Goal: Transaction & Acquisition: Purchase product/service

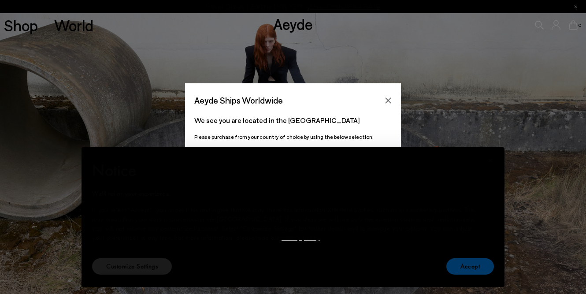
click at [459, 272] on button "Accept" at bounding box center [471, 266] width 48 height 16
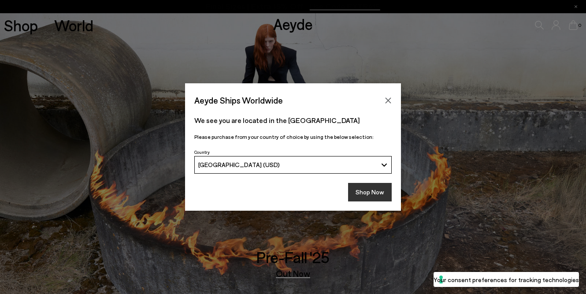
click at [368, 192] on button "Shop Now" at bounding box center [370, 192] width 44 height 19
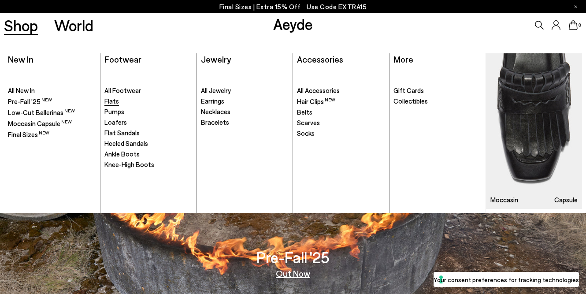
click at [114, 102] on span "Flats" at bounding box center [111, 101] width 15 height 8
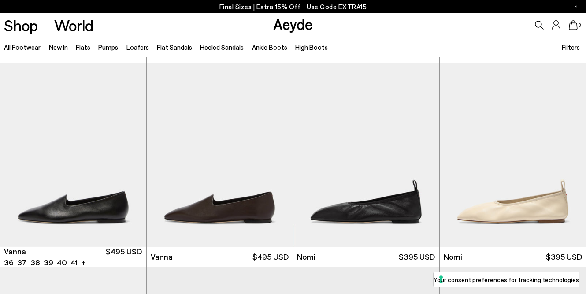
scroll to position [200, 0]
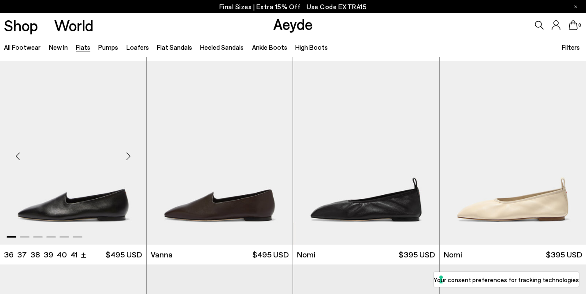
click at [83, 253] on li "+" at bounding box center [83, 254] width 5 height 12
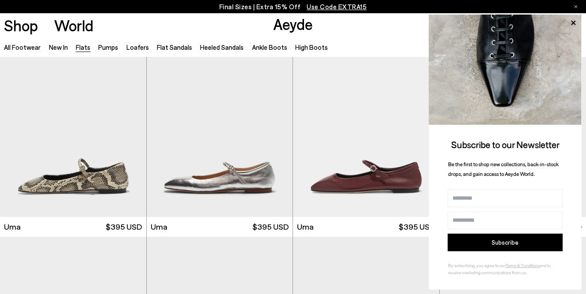
scroll to position [646, 0]
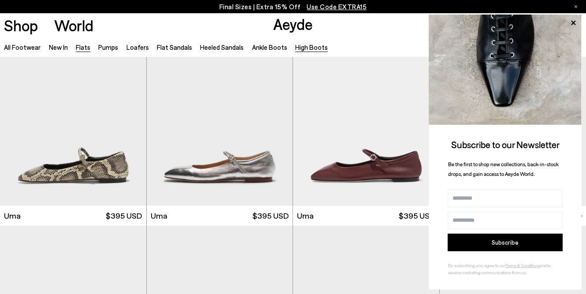
click at [574, 23] on icon at bounding box center [573, 22] width 11 height 11
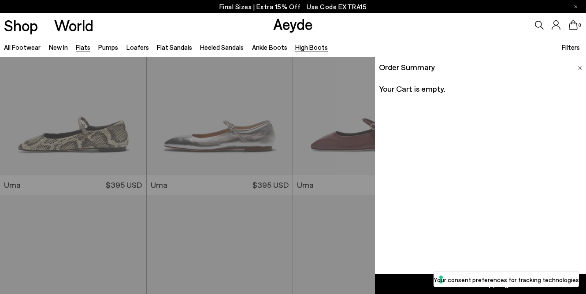
scroll to position [676, 0]
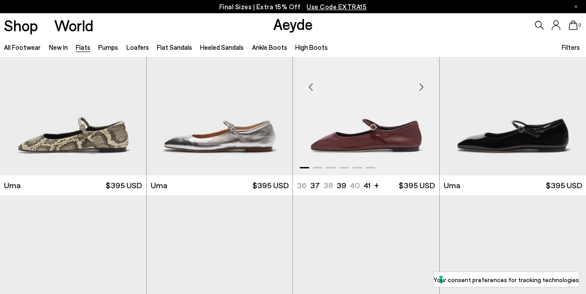
click at [376, 136] on img "1 / 6" at bounding box center [366, 84] width 146 height 184
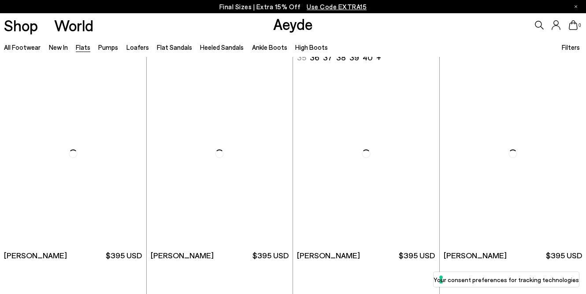
scroll to position [1649, 0]
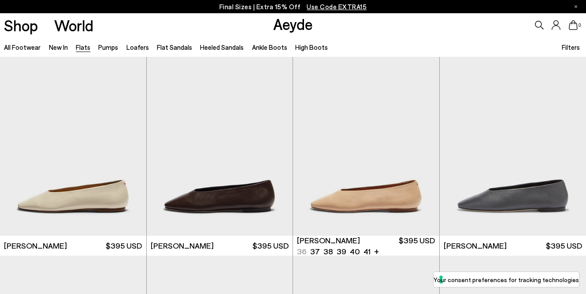
scroll to position [1840, 0]
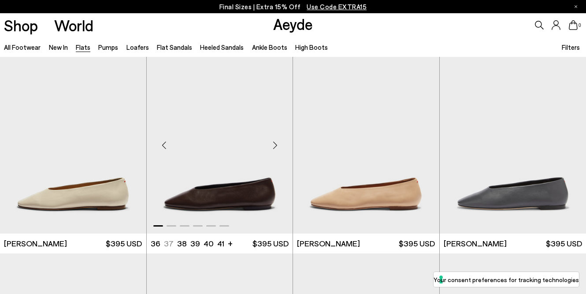
click at [220, 197] on img "1 / 6" at bounding box center [220, 142] width 146 height 184
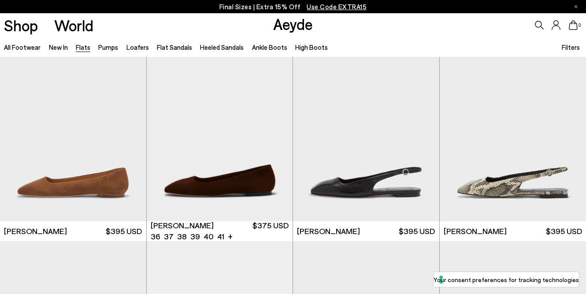
scroll to position [2689, 0]
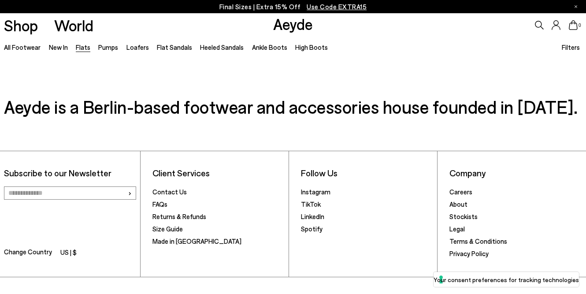
scroll to position [4492, 0]
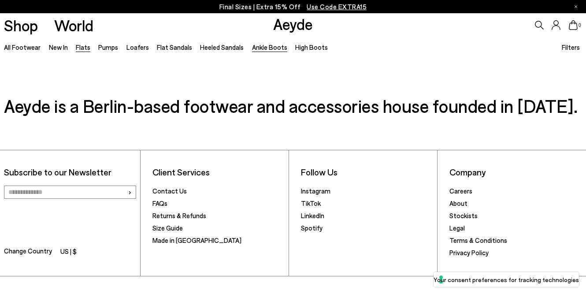
click at [264, 49] on link "Ankle Boots" at bounding box center [269, 47] width 35 height 8
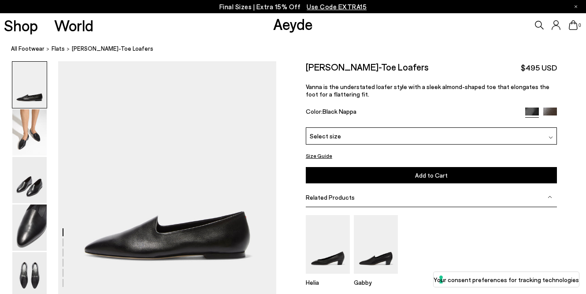
click at [370, 141] on div "Select size" at bounding box center [431, 135] width 251 height 17
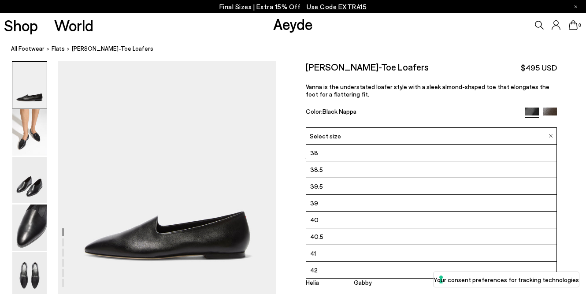
scroll to position [26, 0]
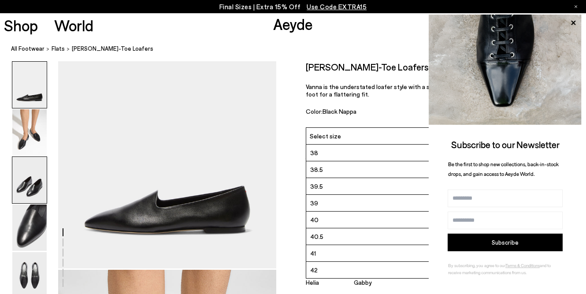
click at [37, 189] on img at bounding box center [29, 180] width 34 height 46
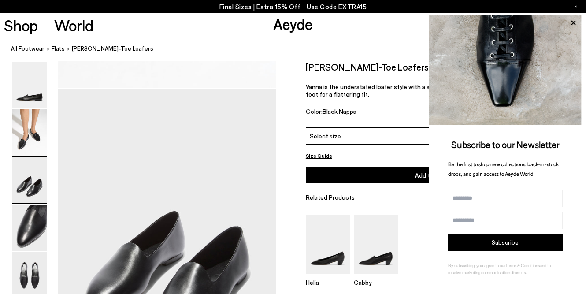
scroll to position [527, 0]
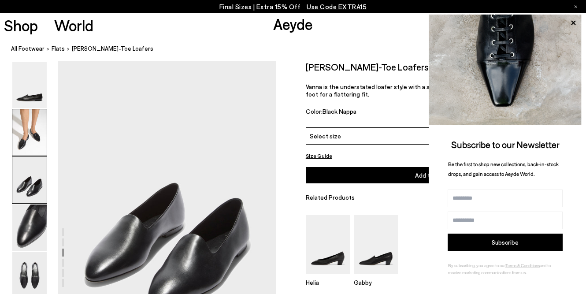
click at [28, 138] on img at bounding box center [29, 132] width 34 height 46
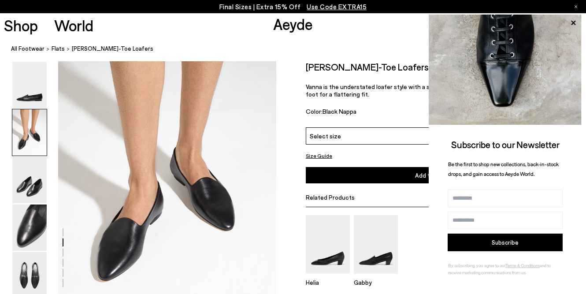
scroll to position [235, 0]
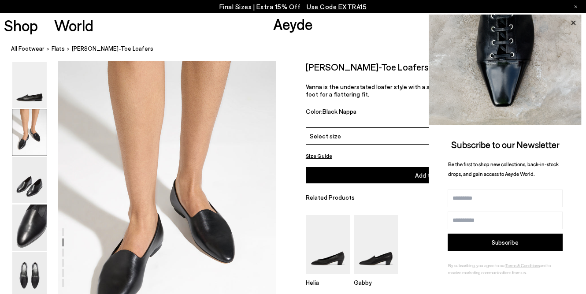
click at [575, 24] on icon at bounding box center [573, 22] width 4 height 4
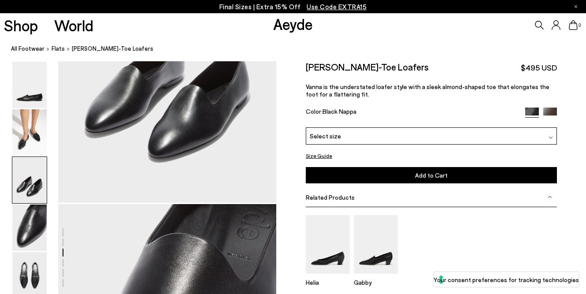
scroll to position [679, 0]
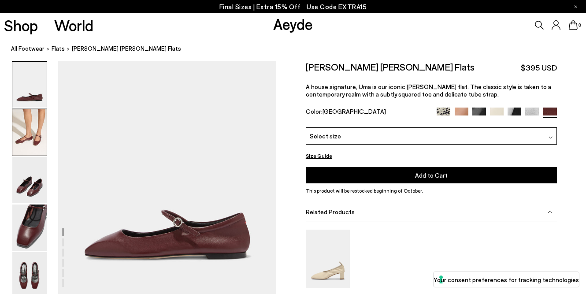
click at [32, 126] on img at bounding box center [29, 132] width 34 height 46
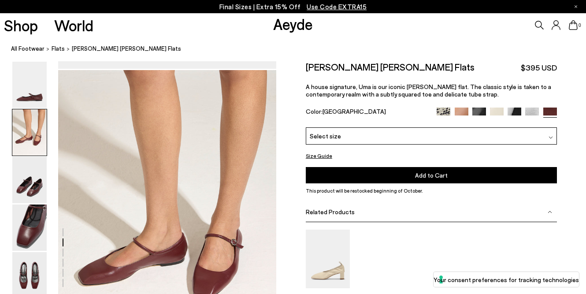
scroll to position [235, 0]
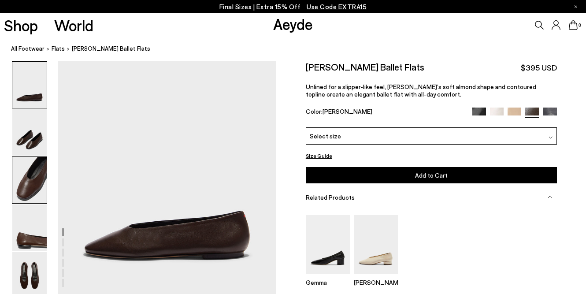
click at [28, 182] on img at bounding box center [29, 180] width 34 height 46
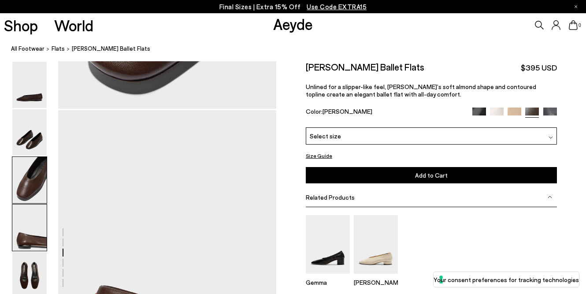
scroll to position [786, 0]
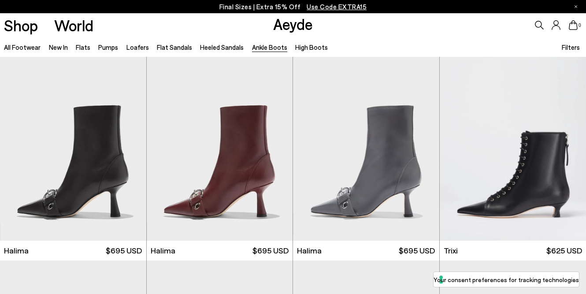
click at [573, 48] on span "Filters" at bounding box center [571, 47] width 18 height 8
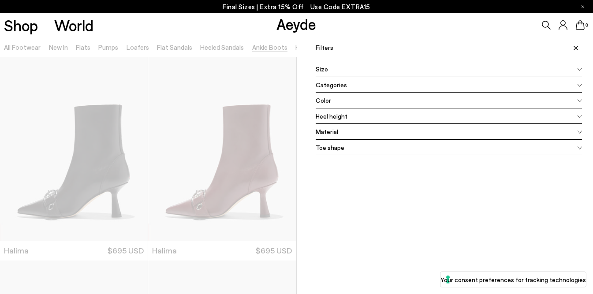
click at [367, 115] on div "Heel height" at bounding box center [449, 116] width 267 height 16
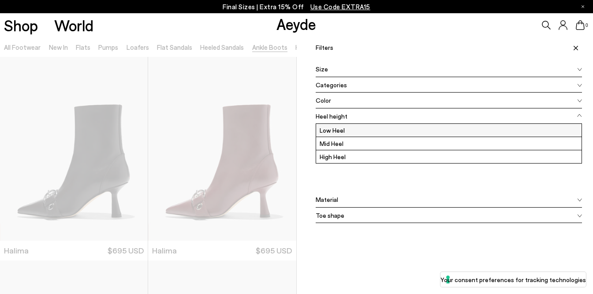
click at [331, 133] on label "Low Heel" at bounding box center [449, 130] width 266 height 13
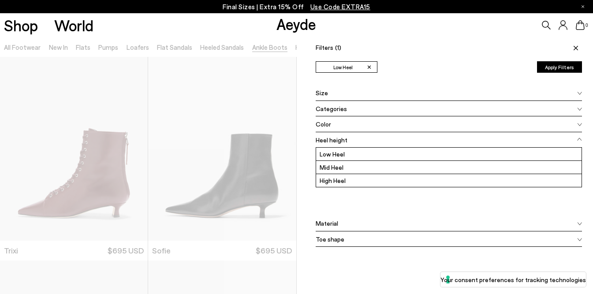
click at [574, 48] on icon at bounding box center [576, 48] width 4 height 4
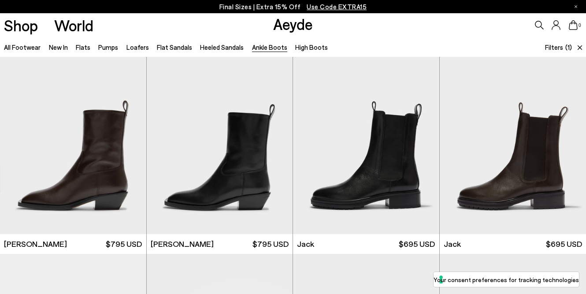
scroll to position [638, 0]
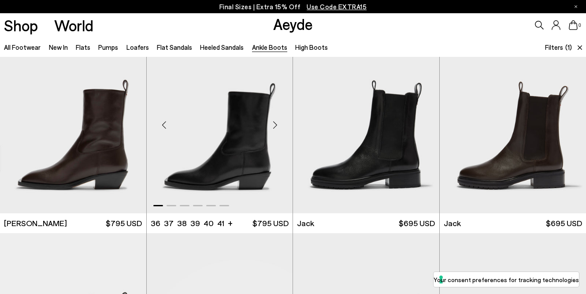
click at [236, 166] on img "1 / 6" at bounding box center [220, 122] width 146 height 184
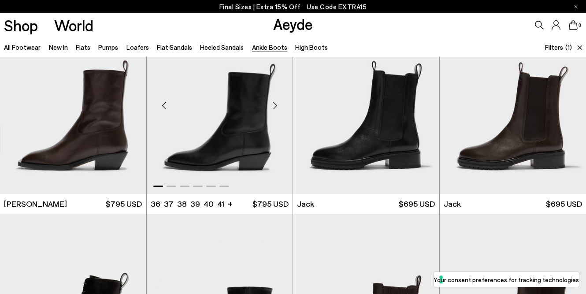
scroll to position [656, 0]
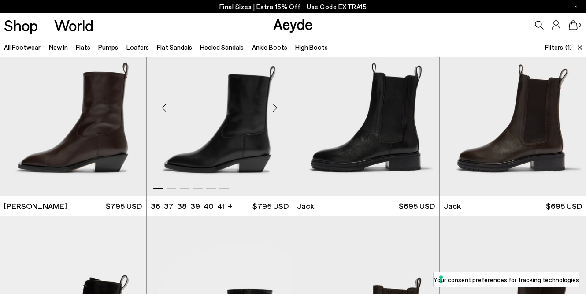
click at [260, 127] on img "1 / 6" at bounding box center [220, 104] width 146 height 184
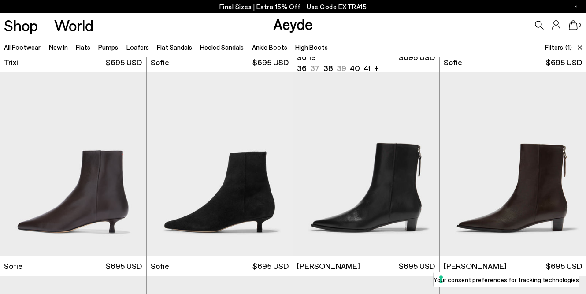
scroll to position [219, 0]
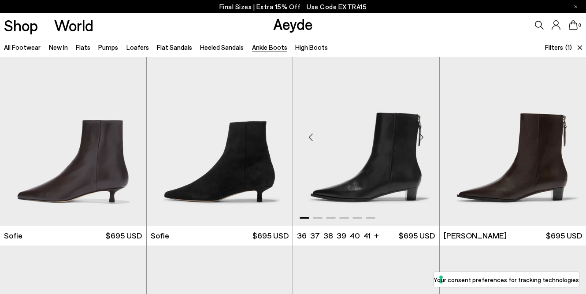
click at [387, 148] on img "1 / 6" at bounding box center [366, 134] width 146 height 184
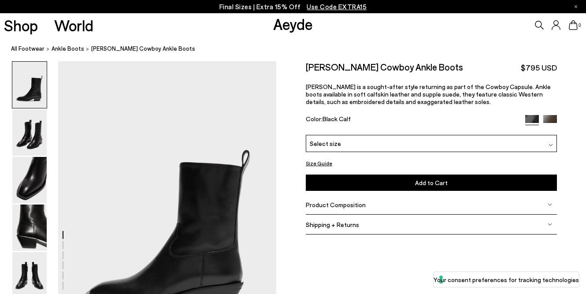
click at [329, 149] on div "Select size" at bounding box center [431, 143] width 251 height 17
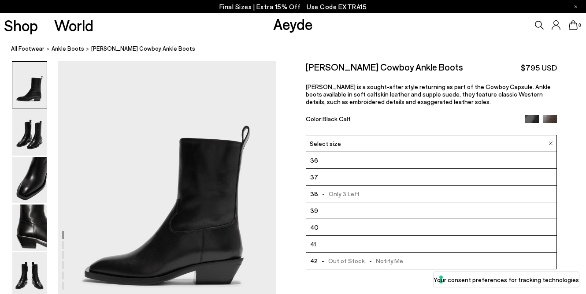
scroll to position [28, 0]
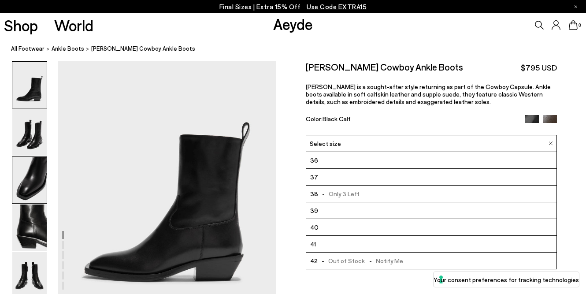
click at [29, 175] on img at bounding box center [29, 180] width 34 height 46
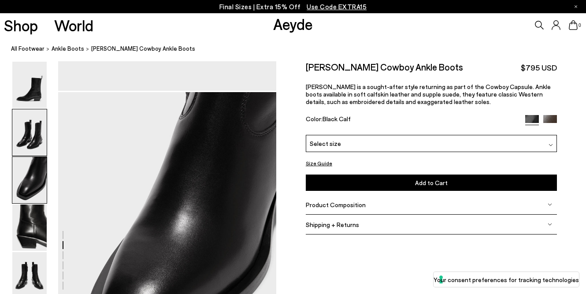
scroll to position [586, 0]
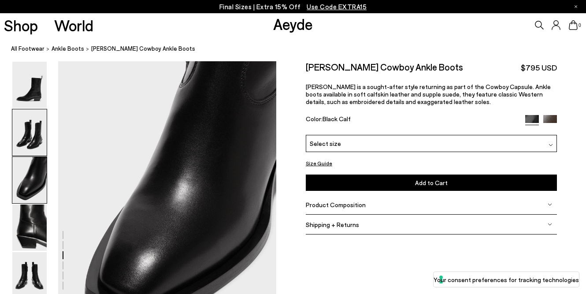
click at [31, 141] on img at bounding box center [29, 132] width 34 height 46
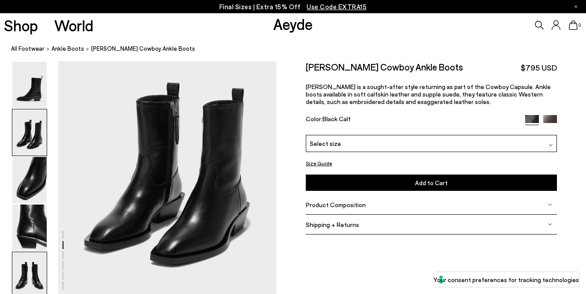
click at [30, 280] on img at bounding box center [29, 275] width 34 height 46
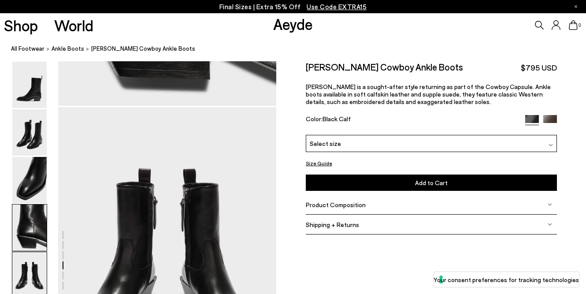
scroll to position [1171, 0]
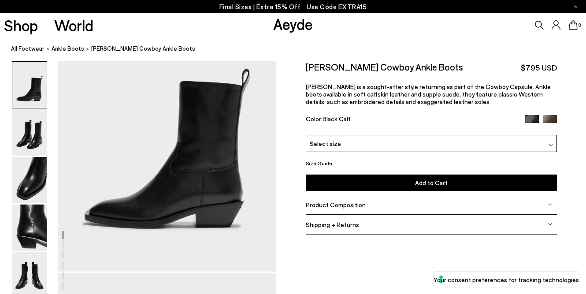
scroll to position [82, 0]
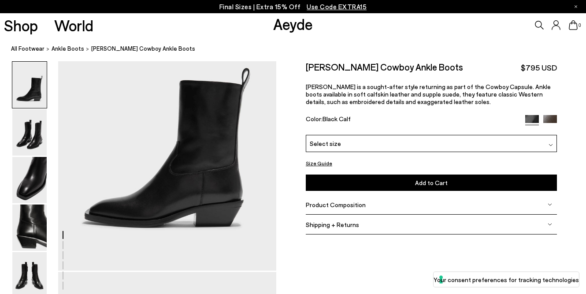
click at [549, 144] on img at bounding box center [551, 145] width 4 height 4
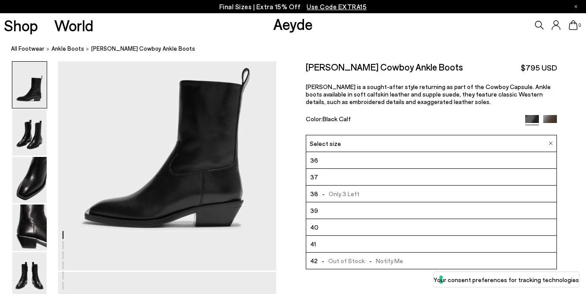
click at [354, 261] on span "- Out of Stock - Notify Me" at bounding box center [361, 260] width 86 height 11
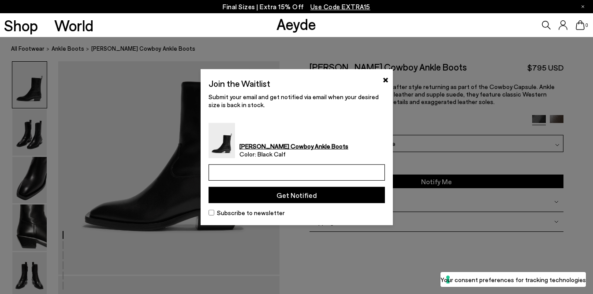
click at [268, 168] on input "email" at bounding box center [297, 172] width 176 height 16
type input "**********"
click at [306, 194] on button "Get Notified" at bounding box center [297, 195] width 176 height 16
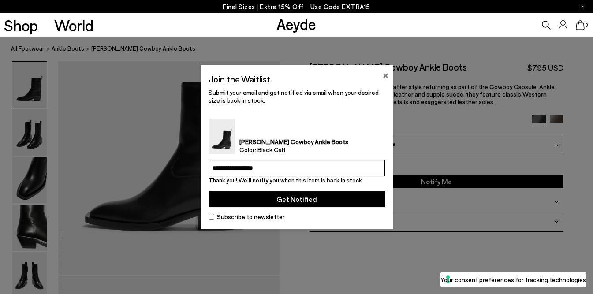
click at [385, 76] on button "×" at bounding box center [386, 74] width 6 height 11
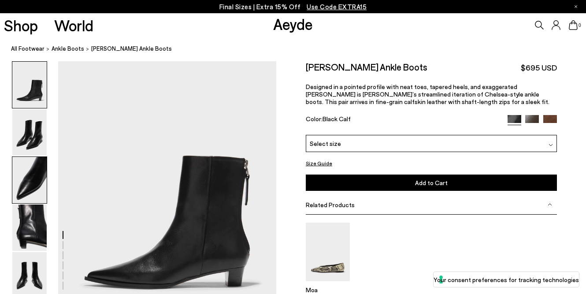
click at [34, 190] on img at bounding box center [29, 180] width 34 height 46
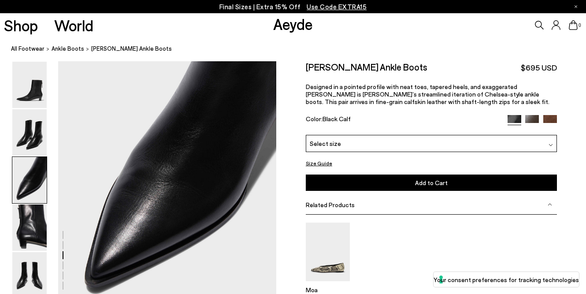
scroll to position [624, 0]
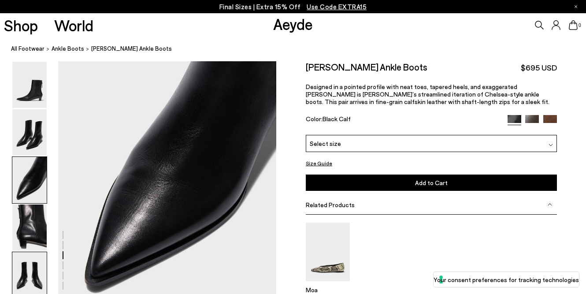
click at [36, 277] on img at bounding box center [29, 275] width 34 height 46
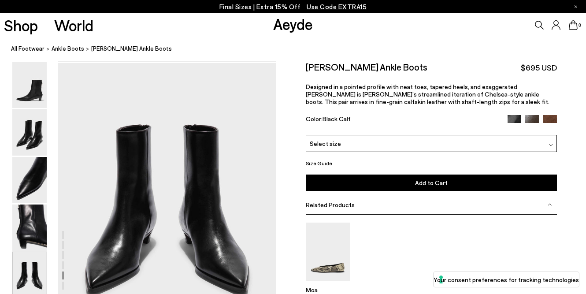
scroll to position [1171, 0]
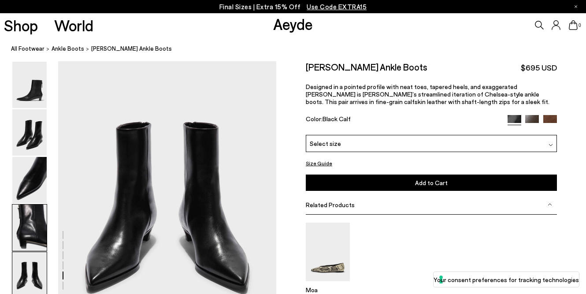
click at [32, 237] on img at bounding box center [29, 228] width 34 height 46
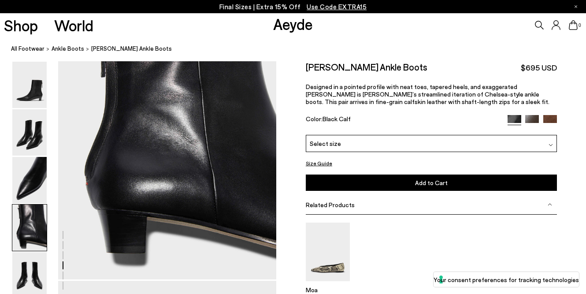
scroll to position [953, 0]
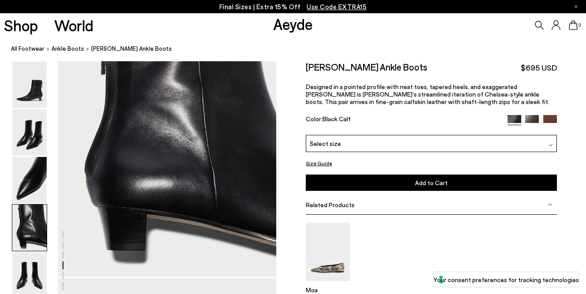
click at [551, 141] on div at bounding box center [551, 143] width 4 height 9
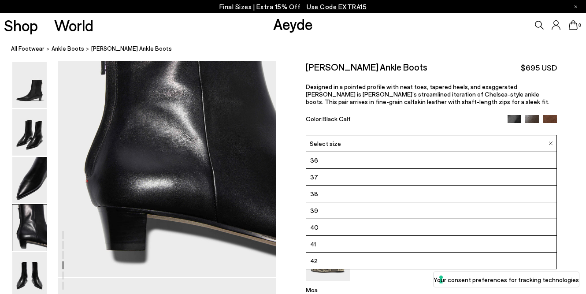
scroll to position [964, 0]
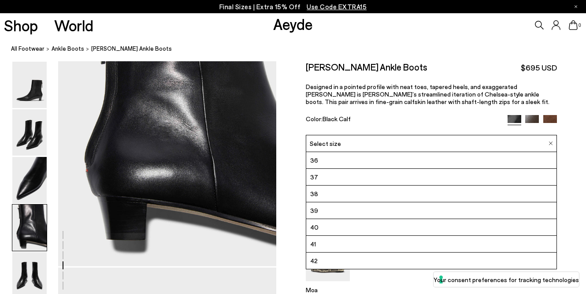
click at [316, 261] on span "42" at bounding box center [313, 260] width 7 height 11
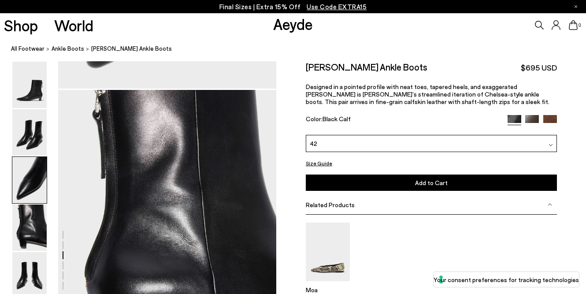
scroll to position [832, 0]
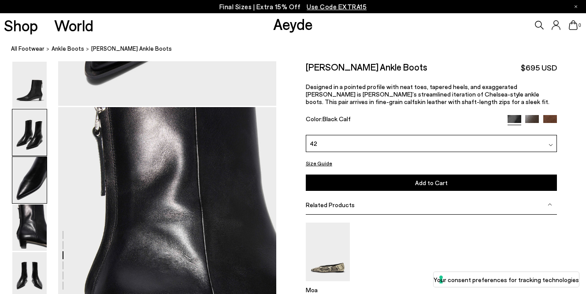
click at [34, 138] on img at bounding box center [29, 132] width 34 height 46
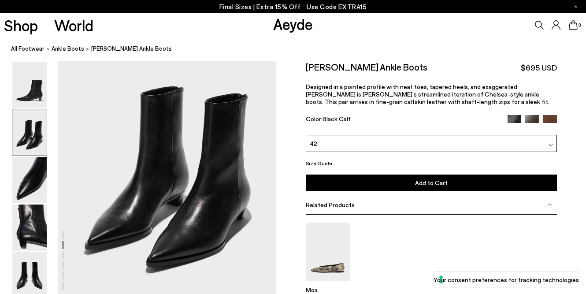
scroll to position [336, 0]
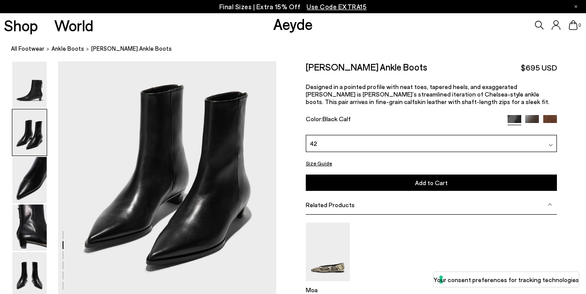
click at [482, 180] on button "Add to Cart Select a Size First" at bounding box center [431, 183] width 251 height 16
click at [238, 7] on p "Final Sizes | Extra 15% Off Use Code EXTRA15" at bounding box center [294, 6] width 148 height 11
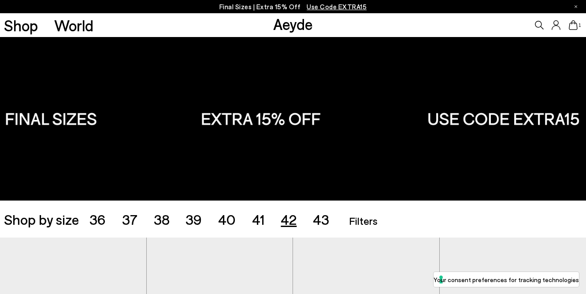
click at [291, 220] on span "42" at bounding box center [289, 219] width 16 height 17
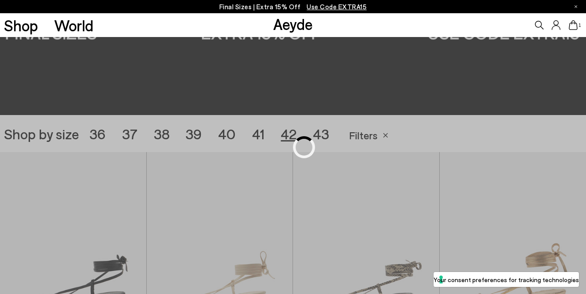
scroll to position [163, 0]
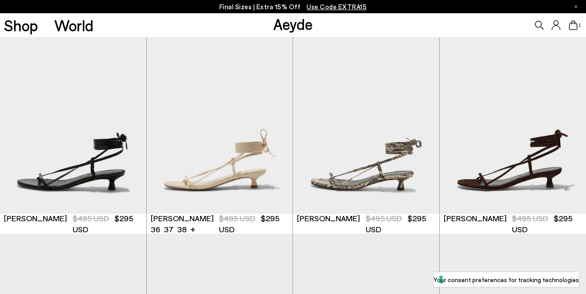
scroll to position [208, 0]
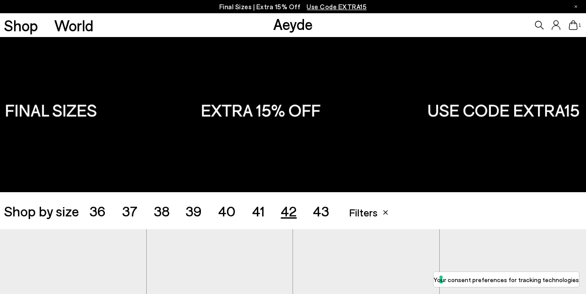
scroll to position [9, 0]
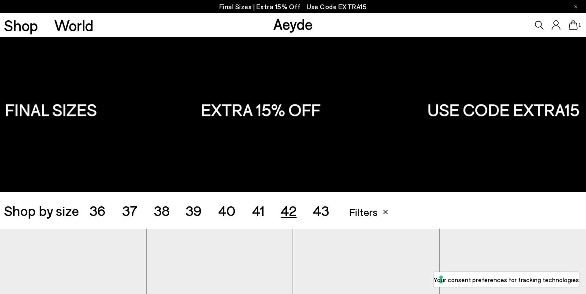
click at [362, 211] on span "Filters" at bounding box center [363, 211] width 29 height 13
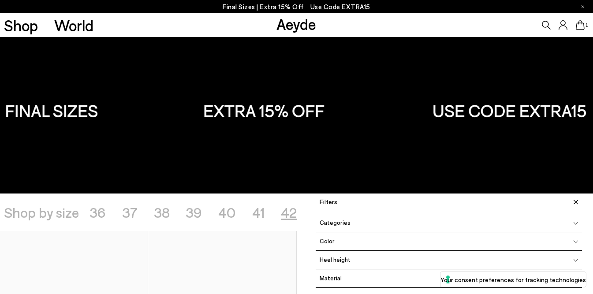
click at [323, 260] on span "Heel height" at bounding box center [333, 260] width 35 height 6
click at [328, 278] on label "Flat Heel" at bounding box center [449, 277] width 266 height 11
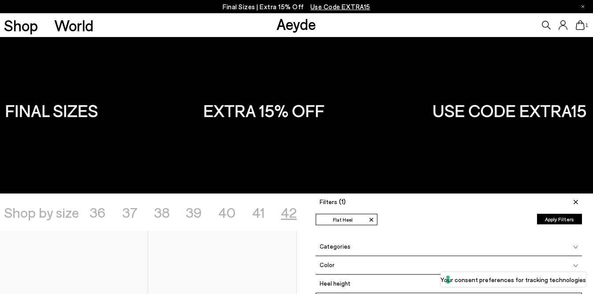
click at [564, 218] on button "Apply Filters" at bounding box center [559, 219] width 45 height 11
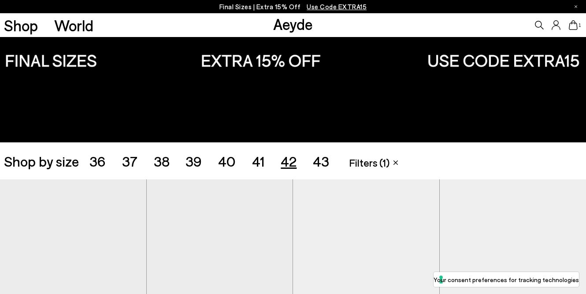
scroll to position [3, 0]
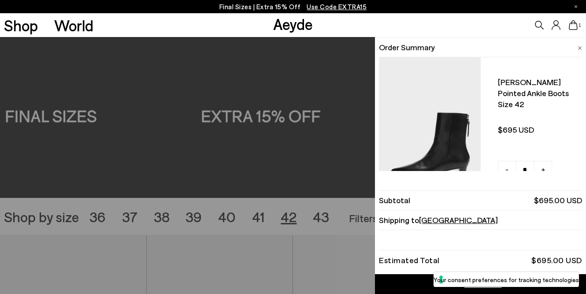
click at [452, 123] on img at bounding box center [429, 127] width 101 height 141
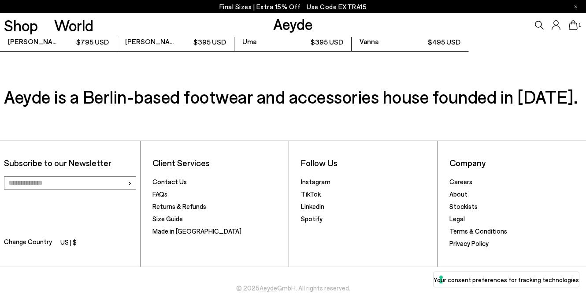
scroll to position [2253, 0]
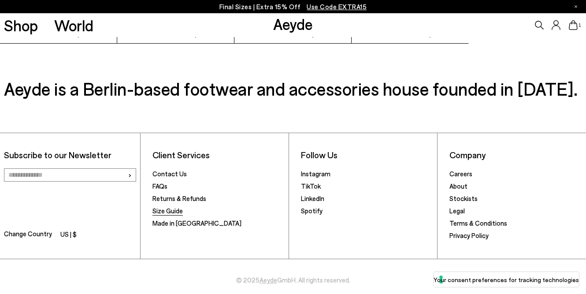
click at [172, 209] on link "Size Guide" at bounding box center [168, 211] width 30 height 8
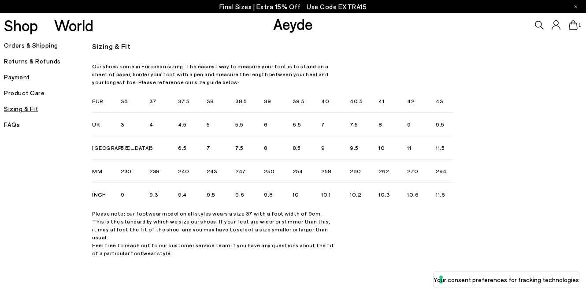
click at [570, 26] on icon at bounding box center [573, 25] width 9 height 10
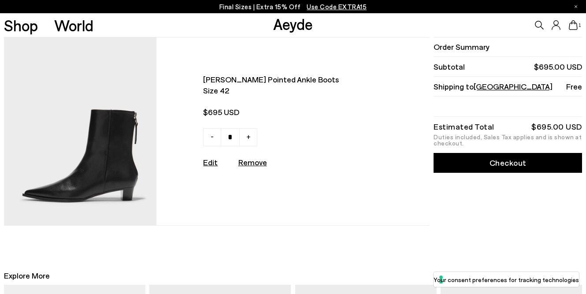
click at [113, 148] on img at bounding box center [80, 131] width 153 height 188
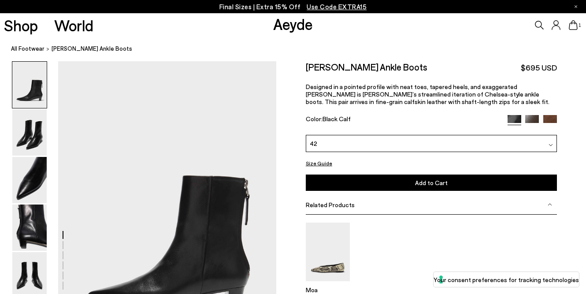
click at [550, 143] on img at bounding box center [551, 145] width 4 height 4
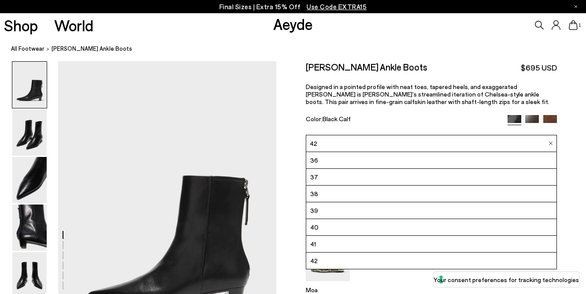
click at [576, 23] on icon at bounding box center [573, 25] width 9 height 10
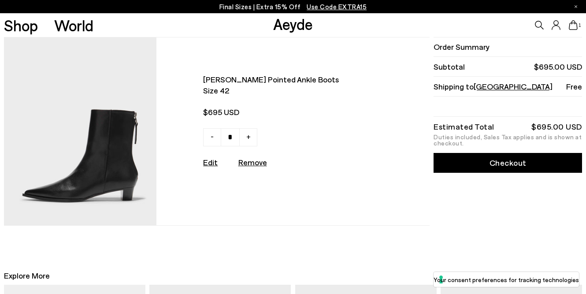
click at [497, 168] on link "Checkout" at bounding box center [508, 163] width 148 height 20
